Goal: Use online tool/utility: Utilize a website feature to perform a specific function

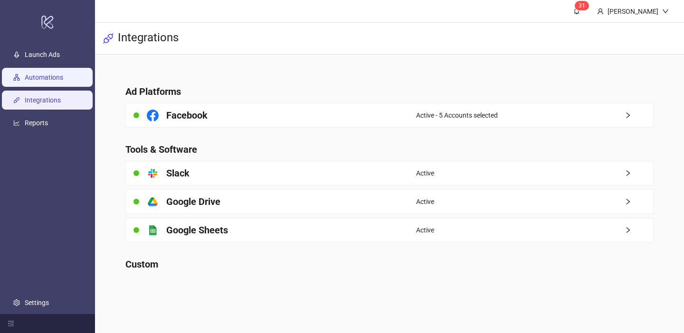
click at [63, 74] on link "Automations" at bounding box center [44, 78] width 38 height 8
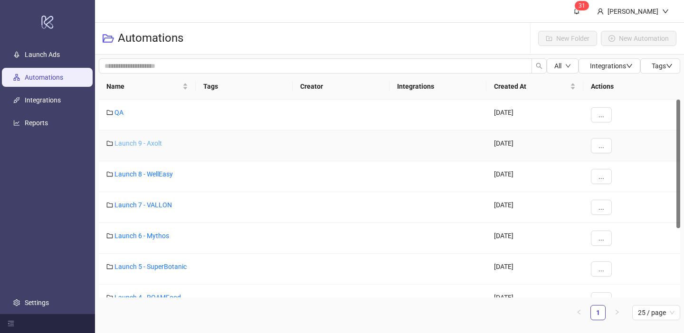
click at [144, 142] on link "Launch 9 - Axolt" at bounding box center [137, 144] width 47 height 8
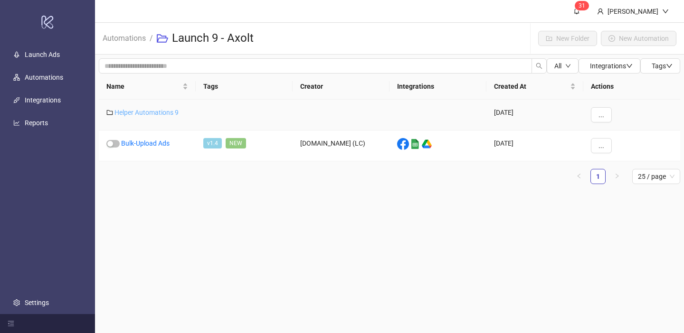
click at [148, 110] on link "Helper Automations 9" at bounding box center [146, 113] width 64 height 8
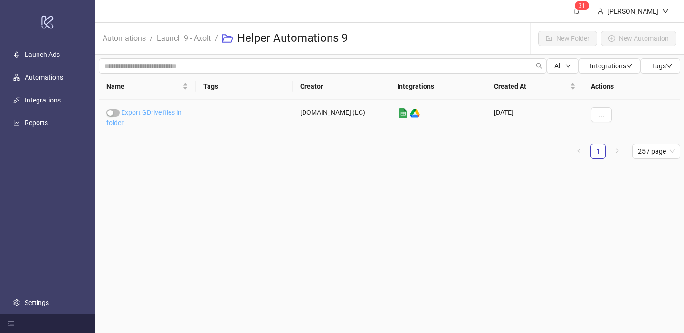
click at [148, 110] on link "Export GDrive files in folder" at bounding box center [143, 118] width 75 height 18
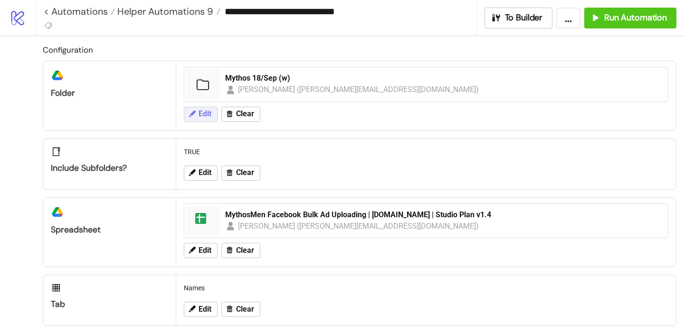
drag, startPoint x: 191, startPoint y: 125, endPoint x: 192, endPoint y: 120, distance: 4.8
click at [192, 125] on div "Edit Clear" at bounding box center [426, 114] width 492 height 25
click at [192, 113] on icon at bounding box center [192, 113] width 7 height 7
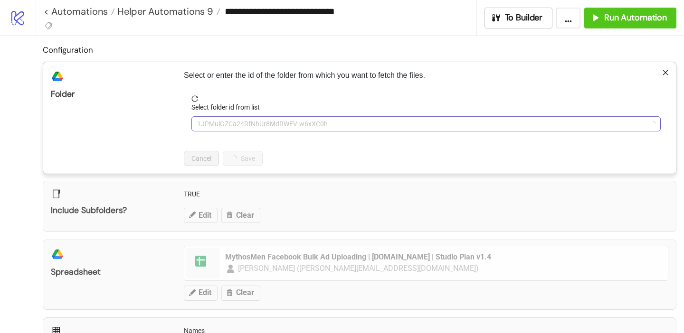
click at [246, 125] on span "1JPMulGZCa24RfNhUr8MdRWEV-w6xXC0h" at bounding box center [426, 124] width 458 height 14
click at [246, 124] on span "Mythos 18/Sep (w)" at bounding box center [426, 124] width 458 height 14
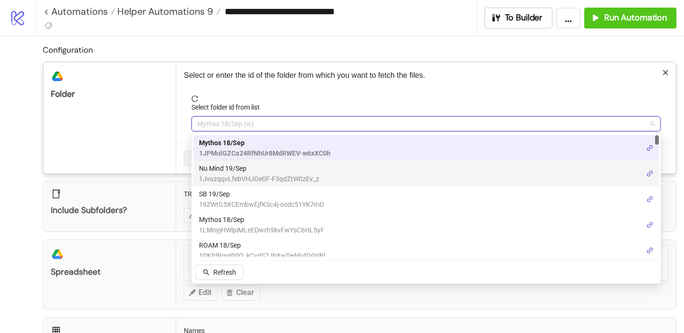
click at [231, 167] on span "Nu Mind 19/Sep" at bounding box center [259, 168] width 120 height 10
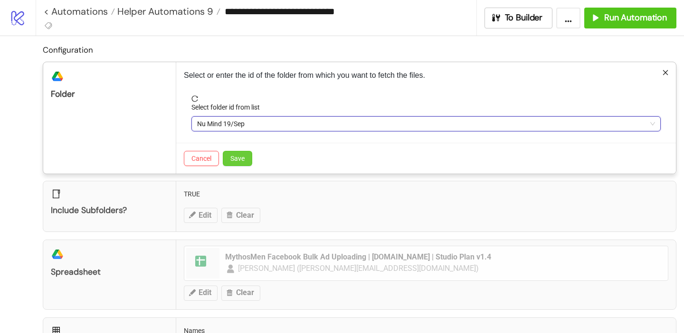
click at [235, 160] on span "Save" at bounding box center [237, 159] width 14 height 8
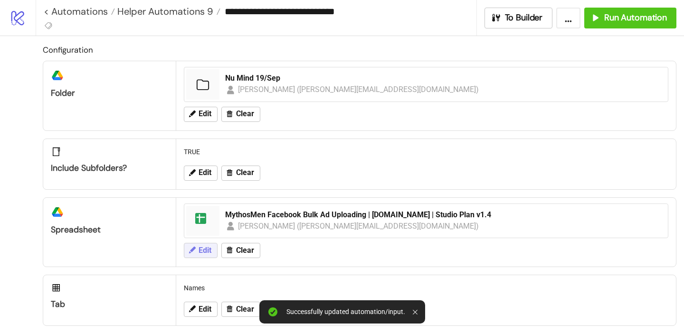
click at [200, 253] on span "Edit" at bounding box center [204, 250] width 13 height 9
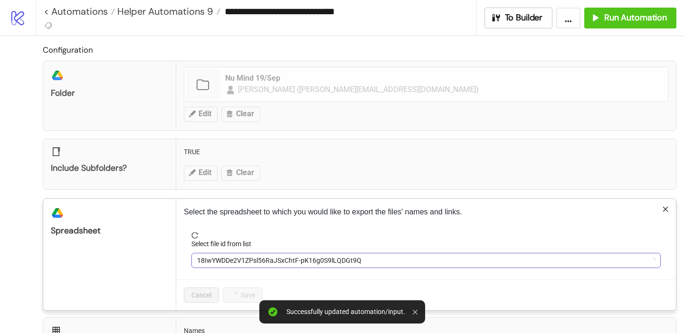
click at [226, 262] on span "18IwYWDDe2V1ZPsl56RaJSxChtF-pK16g0S9lLQDGt9Q" at bounding box center [426, 261] width 458 height 14
click at [225, 261] on span "MythosMen Facebook Bulk Ad Uploading | [DOMAIN_NAME] | Studio Plan v1.4" at bounding box center [426, 261] width 458 height 14
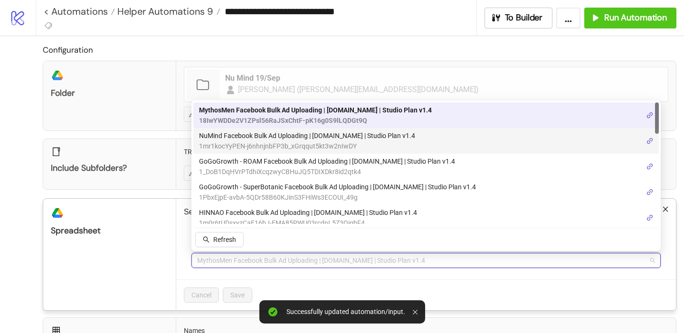
click at [240, 139] on span "NuMind Facebook Bulk Ad Uploading | [DOMAIN_NAME] | Studio Plan v1.4" at bounding box center [307, 136] width 216 height 10
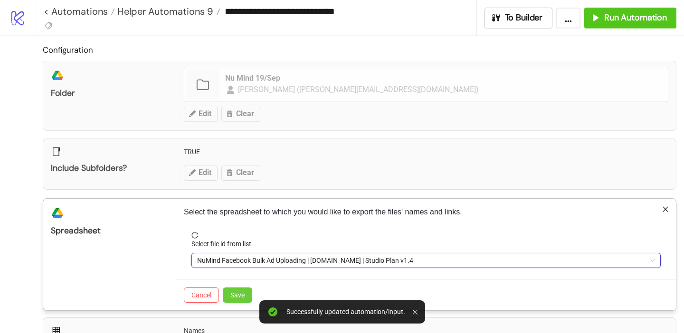
click at [238, 293] on span "Save" at bounding box center [237, 296] width 14 height 8
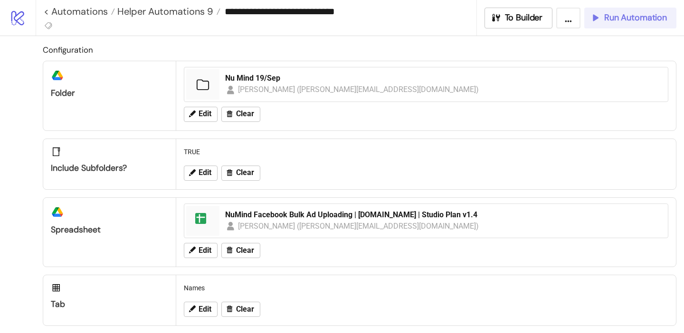
click at [635, 18] on span "Run Automation" at bounding box center [635, 17] width 63 height 11
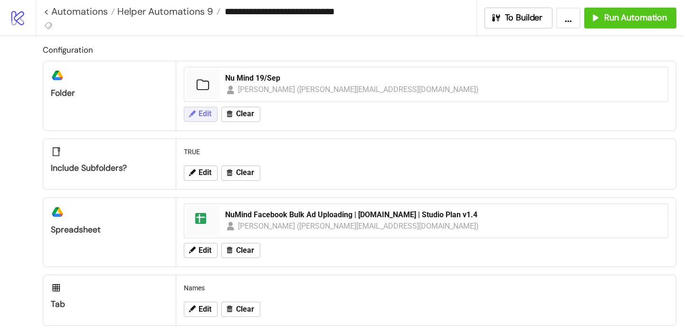
click at [210, 119] on button "Edit" at bounding box center [201, 114] width 34 height 15
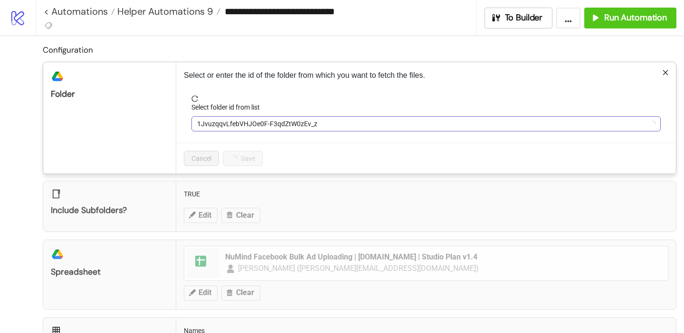
click at [220, 131] on span "1JvuzqqvLfebVHJOe0F-F3qdZtW0zEv_z" at bounding box center [426, 124] width 458 height 14
click at [220, 130] on span "Nu Mind 19/Sep" at bounding box center [426, 124] width 458 height 14
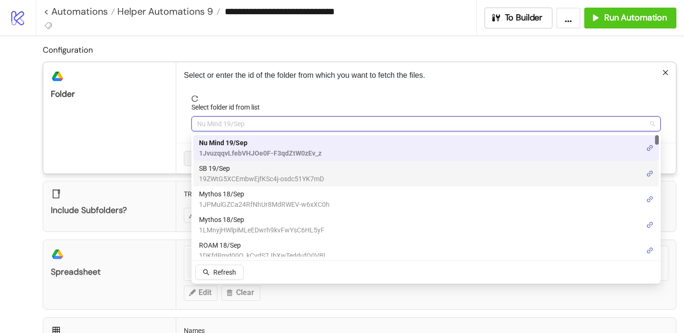
click at [223, 174] on span "19ZWtG5XCEmbwEjfKSc4j-osdc51YK7mD" at bounding box center [261, 179] width 125 height 10
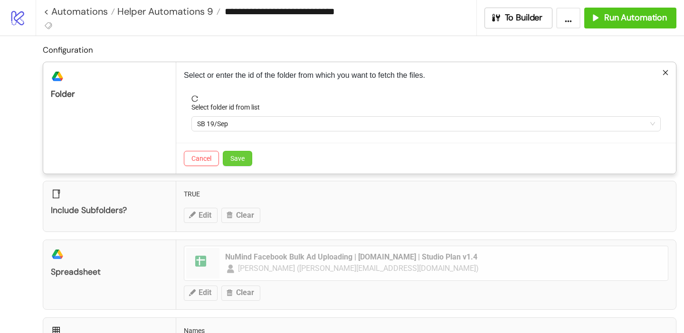
click at [243, 161] on span "Save" at bounding box center [237, 159] width 14 height 8
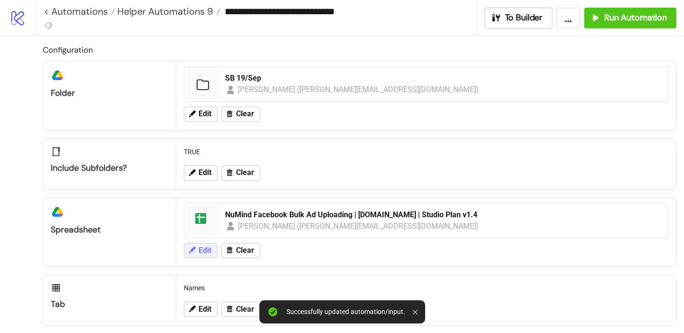
click at [205, 249] on span "Edit" at bounding box center [204, 250] width 13 height 9
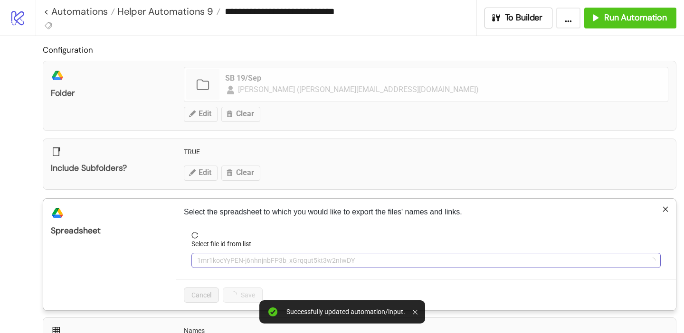
click at [228, 259] on span "1mr1kocYyPEN-j6nhnjnbFP3b_xGrqqut5kt3w2nIwDY" at bounding box center [426, 261] width 458 height 14
click at [228, 259] on span "NuMind Facebook Bulk Ad Uploading | [DOMAIN_NAME] | Studio Plan v1.4" at bounding box center [426, 261] width 458 height 14
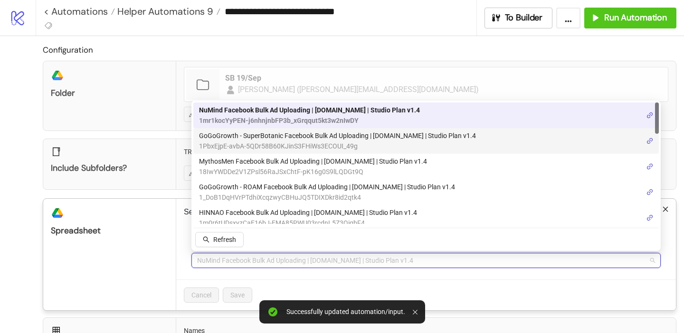
click at [253, 137] on span "GoGoGrowth - SuperBotanic Facebook Bulk Ad Uploading | [DOMAIN_NAME] | Studio P…" at bounding box center [337, 136] width 277 height 10
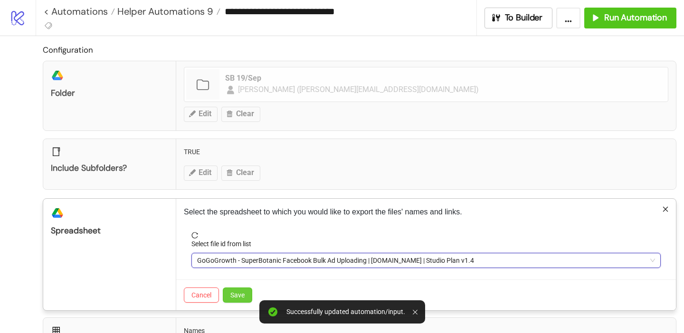
click at [243, 298] on span "Save" at bounding box center [237, 296] width 14 height 8
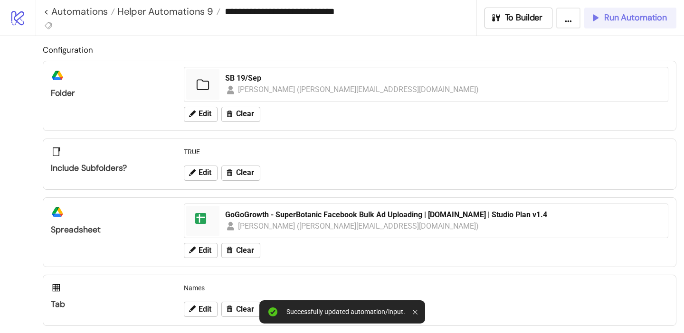
click at [637, 26] on button "Run Automation" at bounding box center [630, 18] width 92 height 21
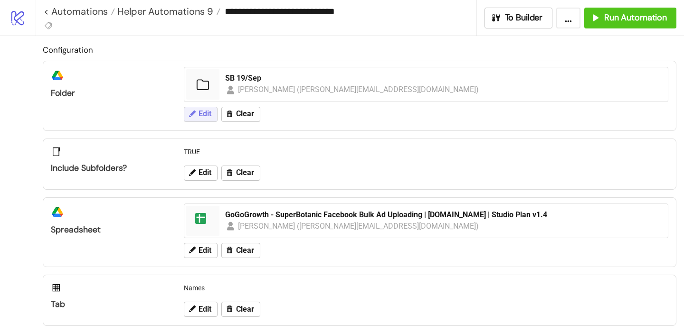
click at [204, 113] on span "Edit" at bounding box center [204, 114] width 13 height 9
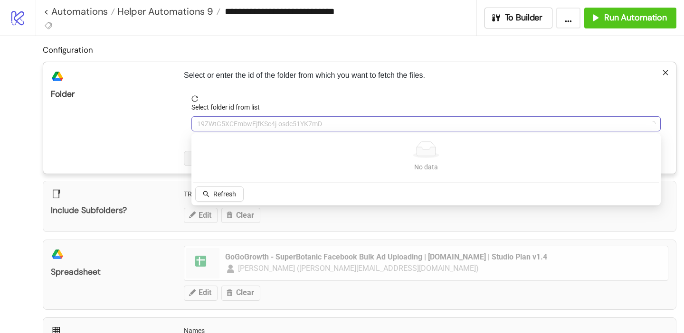
click at [212, 124] on span "19ZWtG5XCEmbwEjfKSc4j-osdc51YK7mD" at bounding box center [426, 124] width 458 height 14
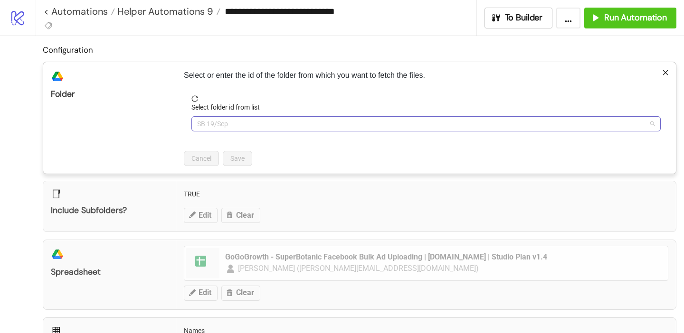
click at [212, 124] on span "SB 19/Sep" at bounding box center [426, 124] width 458 height 14
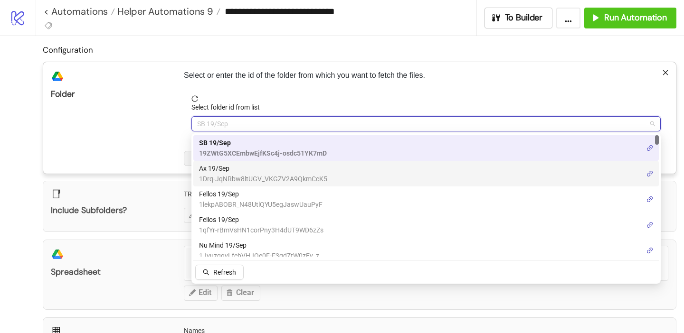
click at [220, 169] on span "Ax 19/Sep" at bounding box center [263, 168] width 128 height 10
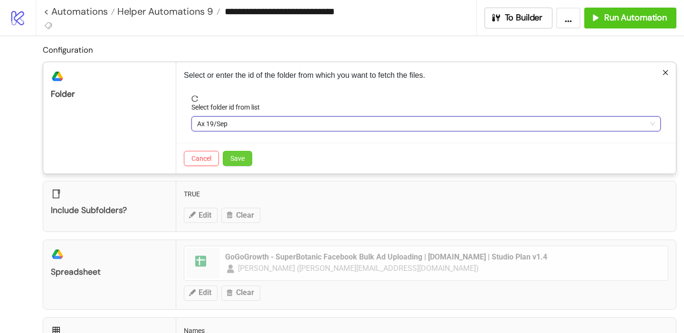
click at [235, 158] on span "Save" at bounding box center [237, 159] width 14 height 8
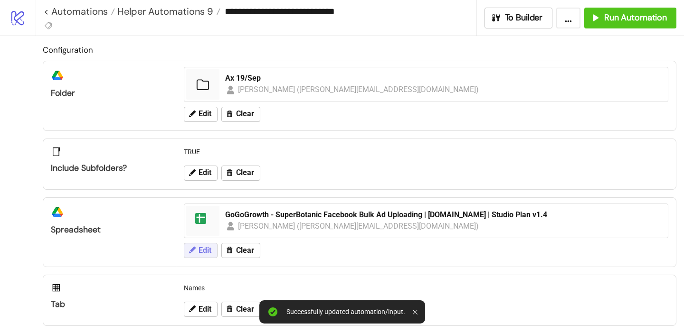
click at [199, 249] on span "Edit" at bounding box center [204, 250] width 13 height 9
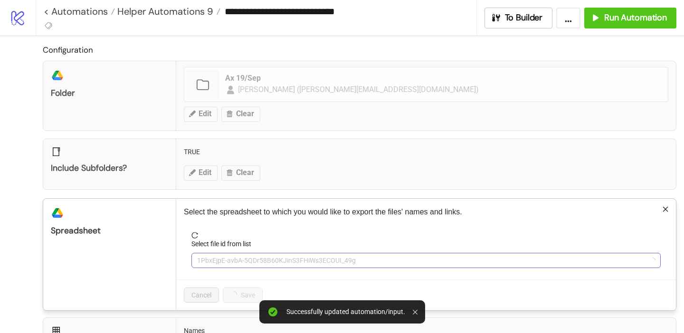
click at [224, 258] on span "1PbxEjpE-avbA-5QDr58B60KJinS3FHiWs3ECOUI_49g" at bounding box center [426, 261] width 458 height 14
click at [224, 262] on span "GoGoGrowth - SuperBotanic Facebook Bulk Ad Uploading | [DOMAIN_NAME] | Studio P…" at bounding box center [426, 261] width 458 height 14
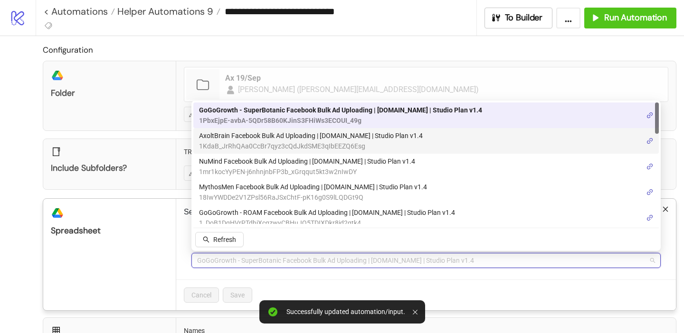
click at [245, 140] on span "AxoltBrain Facebook Bulk Ad Uploading | [DOMAIN_NAME] | Studio Plan v1.4" at bounding box center [311, 136] width 224 height 10
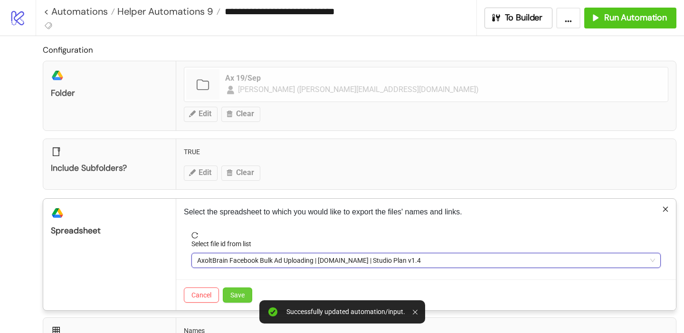
click at [239, 299] on button "Save" at bounding box center [237, 295] width 29 height 15
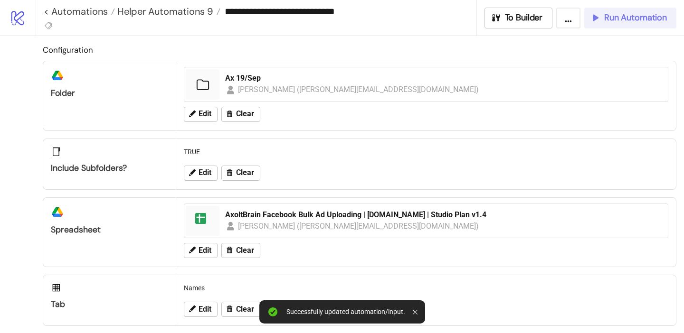
click at [614, 16] on span "Run Automation" at bounding box center [635, 17] width 63 height 11
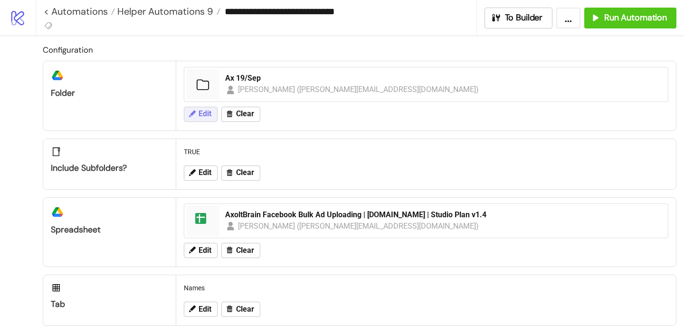
click at [204, 111] on span "Edit" at bounding box center [204, 114] width 13 height 9
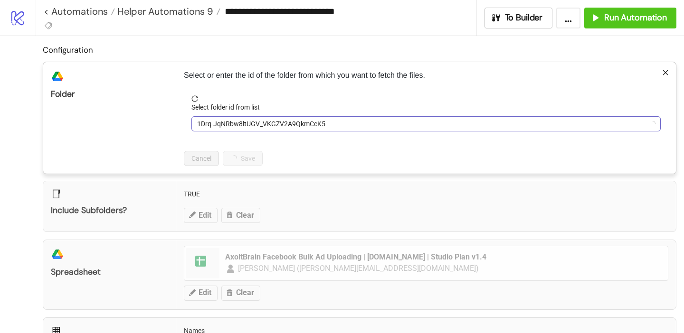
click at [224, 131] on span "1Drq-JqNRbw8ltUGV_VKGZV2A9QkmCcK5" at bounding box center [426, 124] width 458 height 14
click at [225, 129] on span "Ax 19/Sep" at bounding box center [426, 124] width 458 height 14
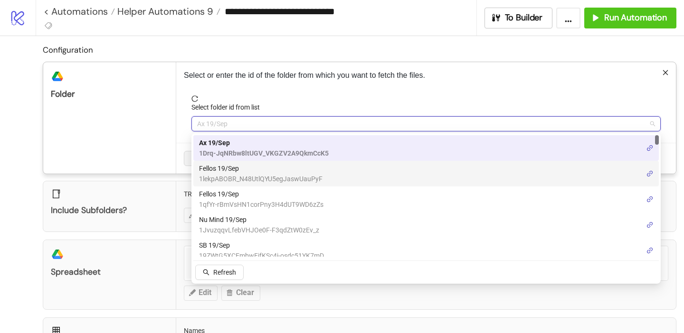
click at [224, 168] on span "Fellos 19/Sep" at bounding box center [260, 168] width 123 height 10
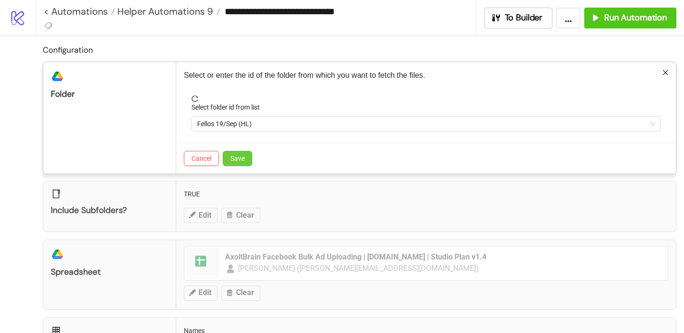
click at [247, 153] on button "Save" at bounding box center [237, 158] width 29 height 15
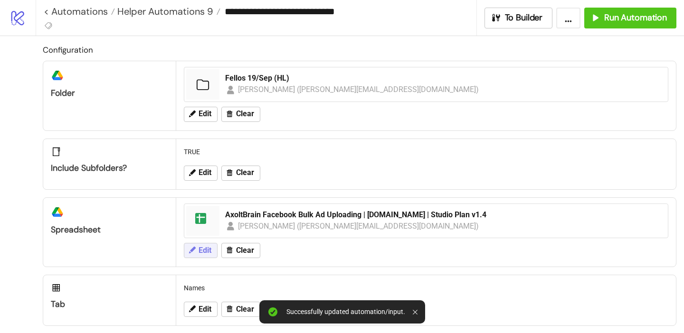
click at [197, 251] on button "Edit" at bounding box center [201, 250] width 34 height 15
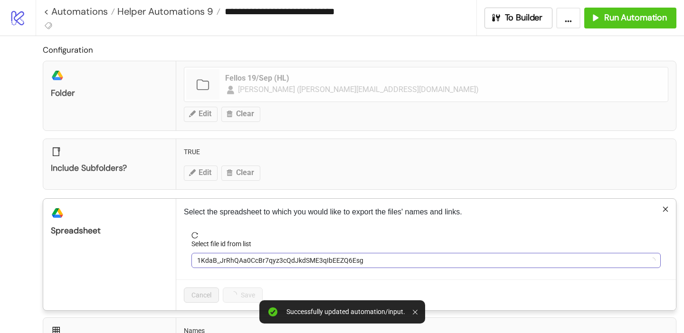
click at [224, 260] on span "1KdaB_JrRhQAa0CcBr7qyz3cQdJkdSME3qIbEEZQ6Esg" at bounding box center [426, 261] width 458 height 14
click at [226, 260] on span "AxoltBrain Facebook Bulk Ad Uploading | [DOMAIN_NAME] | Studio Plan v1.4" at bounding box center [426, 261] width 458 height 14
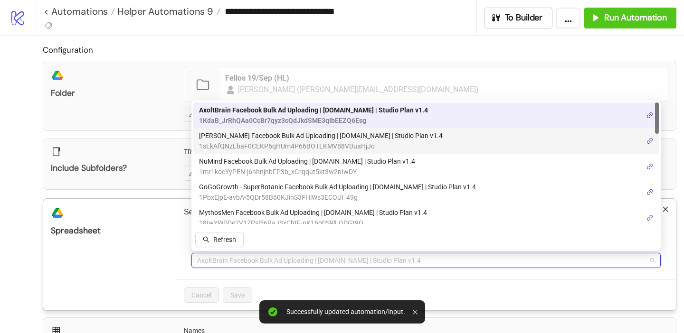
click at [243, 138] on span "[PERSON_NAME] Facebook Bulk Ad Uploading | [DOMAIN_NAME] | Studio Plan v1.4" at bounding box center [321, 136] width 244 height 10
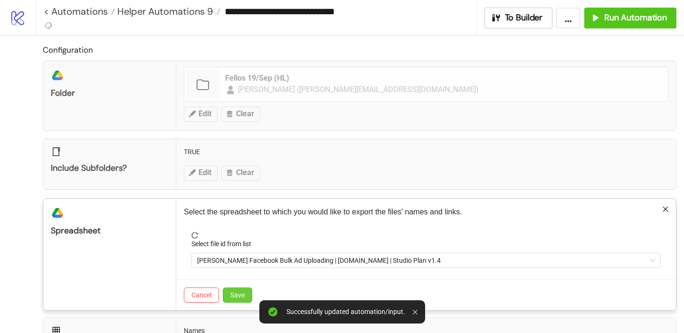
click at [240, 293] on span "Save" at bounding box center [237, 296] width 14 height 8
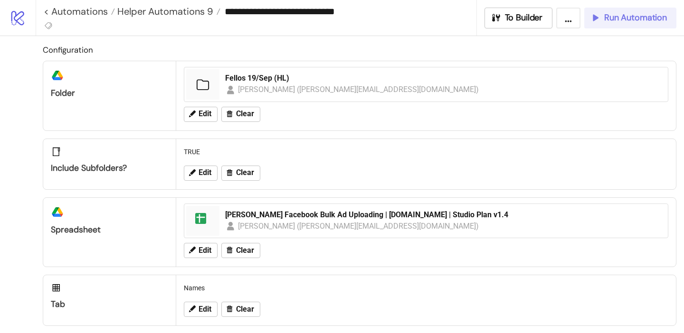
click at [618, 24] on button "Run Automation" at bounding box center [630, 18] width 92 height 21
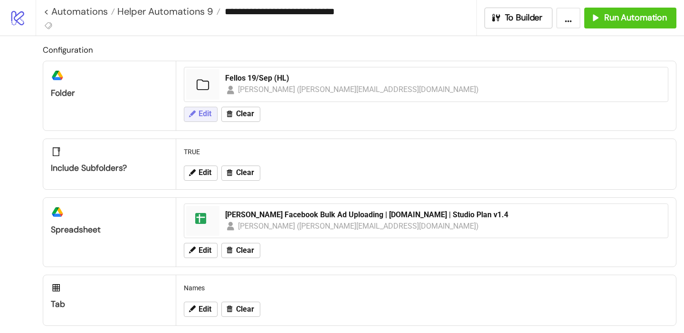
click at [206, 114] on span "Edit" at bounding box center [204, 114] width 13 height 9
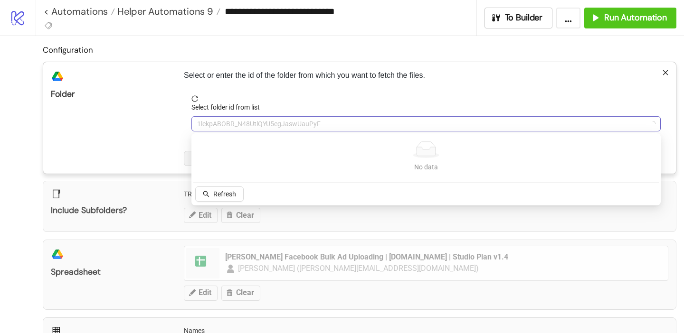
click at [208, 129] on span "1lekpABOBR_N48UtlQYU5egJaswUauPyF" at bounding box center [426, 124] width 458 height 14
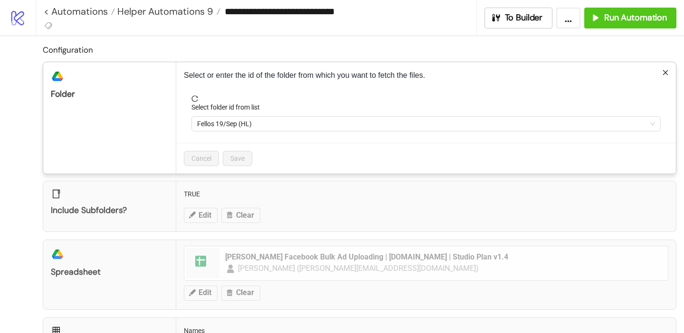
click at [208, 129] on span "Fellos 19/Sep (HL)" at bounding box center [426, 124] width 458 height 14
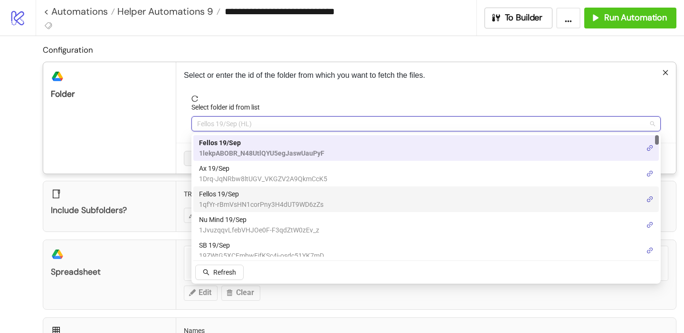
click at [220, 201] on span "1qfYr-rBmVsHN1corPny3H4dUT9WD6zZs" at bounding box center [261, 204] width 124 height 10
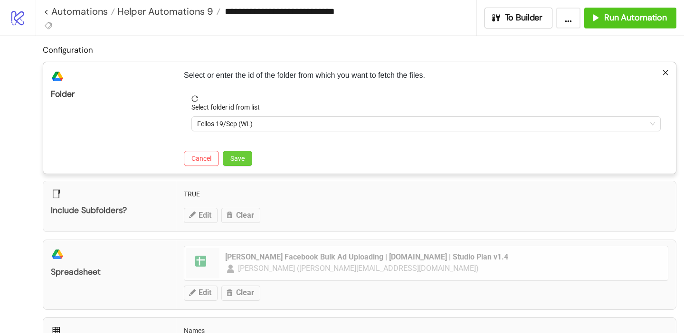
click at [237, 160] on span "Save" at bounding box center [237, 159] width 14 height 8
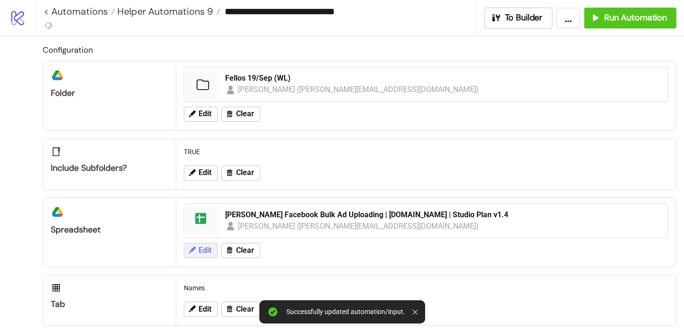
click at [199, 249] on span "Edit" at bounding box center [204, 250] width 13 height 9
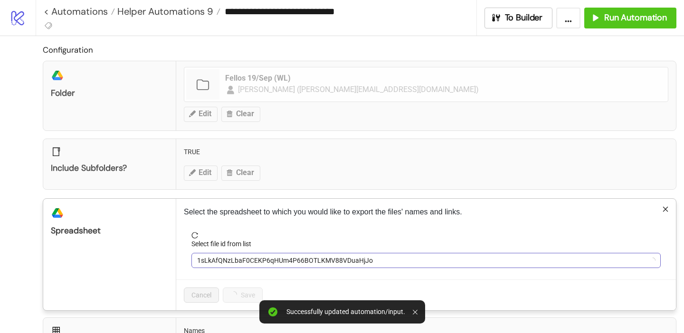
click at [221, 260] on span "1sLkAfQNzLbaF0CEKP6qHUm4P66BOTLKMV88VDuaHjJo" at bounding box center [426, 261] width 458 height 14
click at [221, 261] on span "[PERSON_NAME] Facebook Bulk Ad Uploading | [DOMAIN_NAME] | Studio Plan v1.4" at bounding box center [426, 261] width 458 height 14
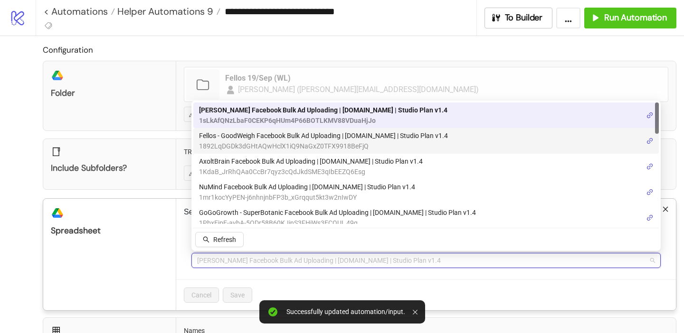
click at [264, 144] on span "1892LqDGDk3dGHtAQwHclX1iQ9NaGxZ0TFX9918BeFjQ" at bounding box center [323, 146] width 249 height 10
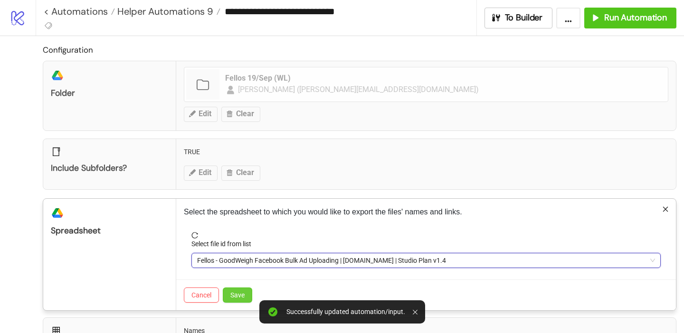
click at [238, 294] on span "Save" at bounding box center [237, 296] width 14 height 8
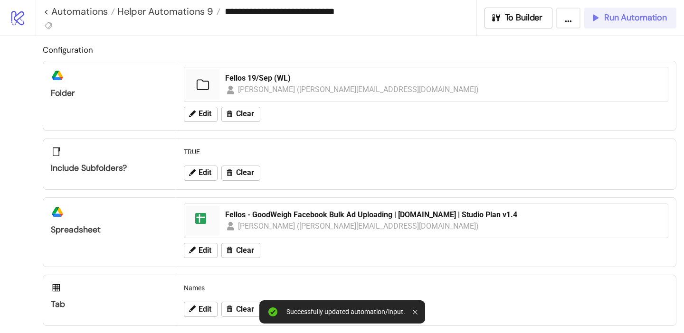
click at [638, 17] on span "Run Automation" at bounding box center [635, 17] width 63 height 11
